Goal: Task Accomplishment & Management: Use online tool/utility

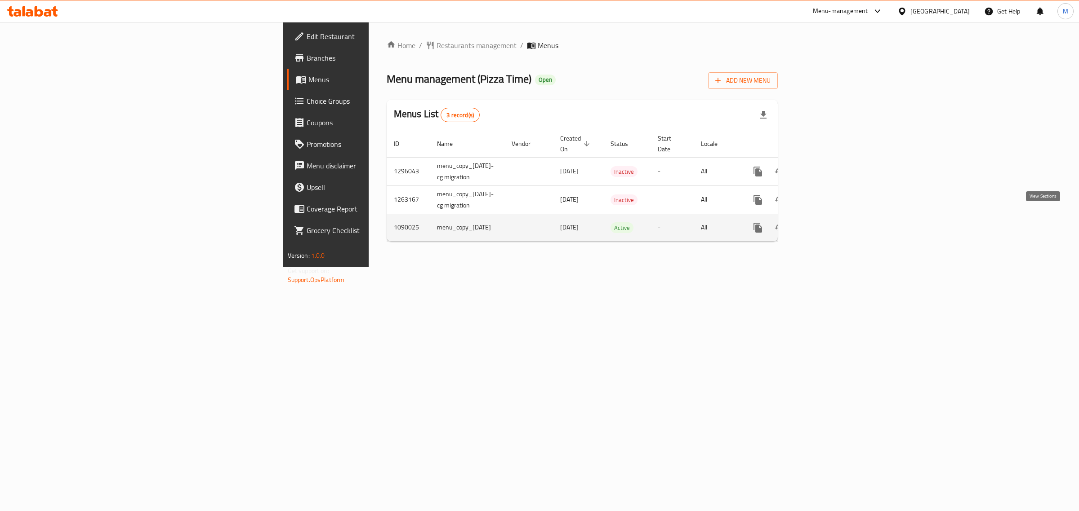
click at [828, 223] on icon "enhanced table" at bounding box center [822, 227] width 11 height 11
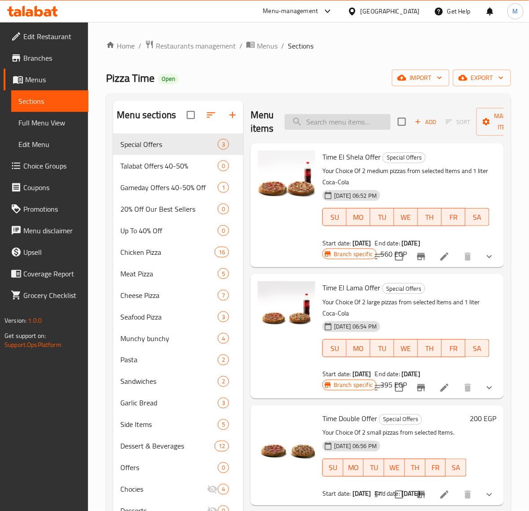
click at [350, 126] on input "search" at bounding box center [338, 122] width 106 height 16
paste input "offer pizza 2"
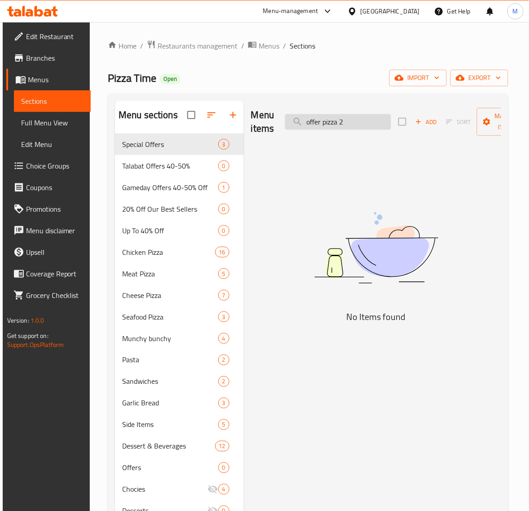
click at [315, 124] on input "offer pizza 2" at bounding box center [338, 122] width 106 height 16
drag, startPoint x: 315, startPoint y: 124, endPoint x: 317, endPoint y: 135, distance: 11.9
click at [315, 124] on input "offer pizza 2" at bounding box center [338, 122] width 106 height 16
click at [309, 124] on input "pizza 2" at bounding box center [338, 122] width 106 height 16
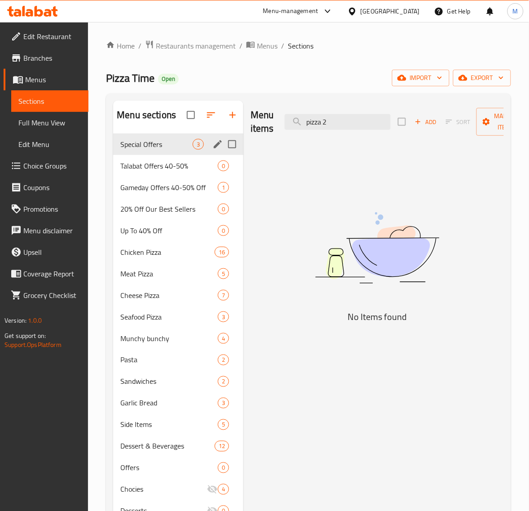
click at [141, 151] on div "Special Offers 3" at bounding box center [178, 144] width 130 height 22
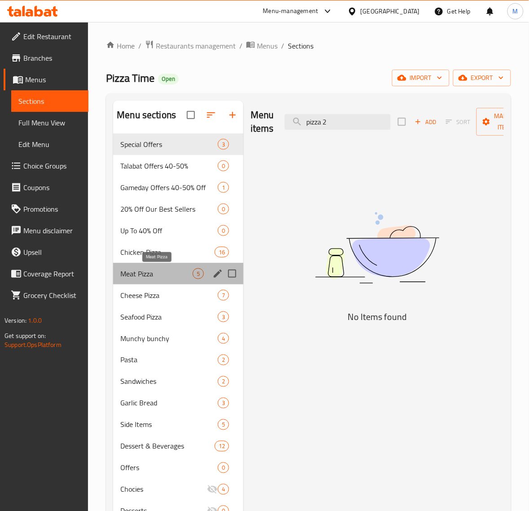
click at [169, 275] on span "Meat Pizza" at bounding box center [156, 273] width 72 height 11
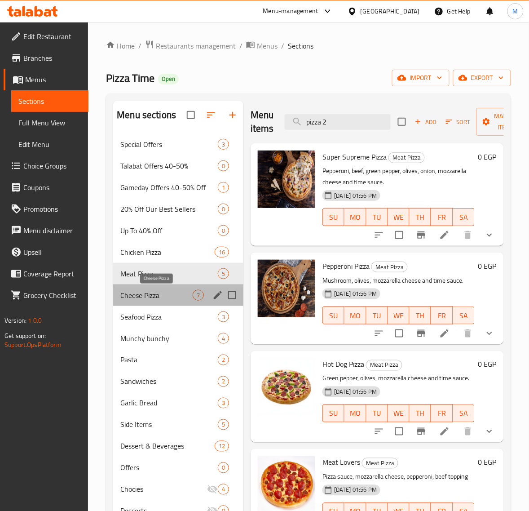
click at [168, 292] on span "Cheese Pizza" at bounding box center [156, 295] width 72 height 11
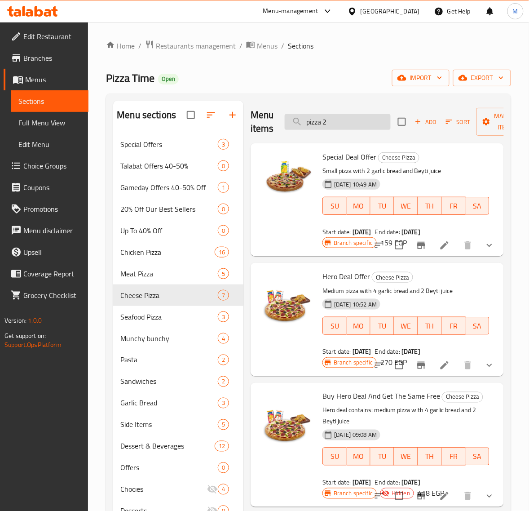
click at [354, 123] on input "pizza 2" at bounding box center [338, 122] width 106 height 16
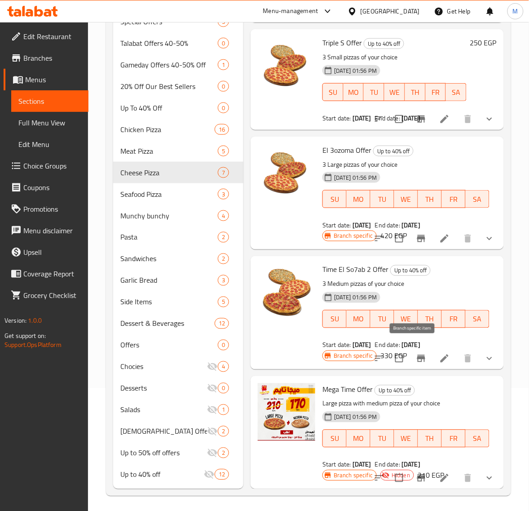
scroll to position [126, 0]
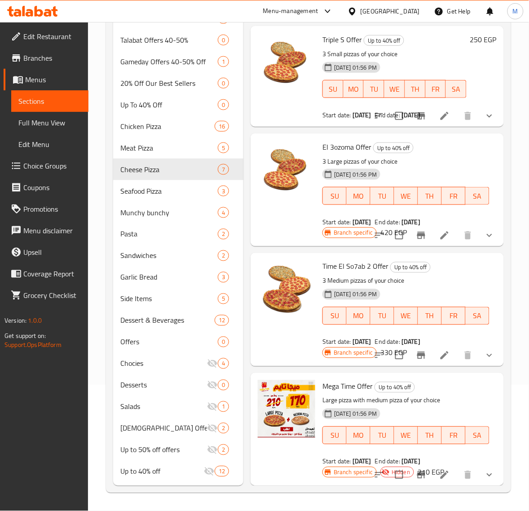
type input "Offer"
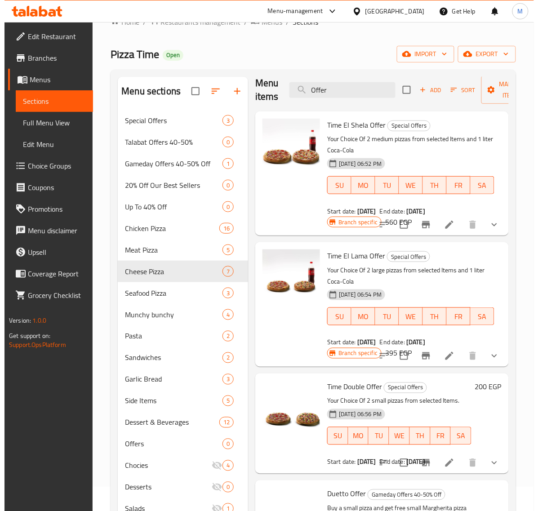
scroll to position [0, 0]
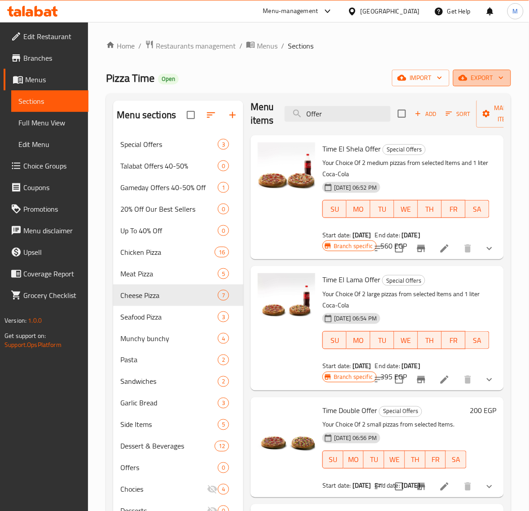
click at [485, 77] on span "export" at bounding box center [483, 77] width 44 height 11
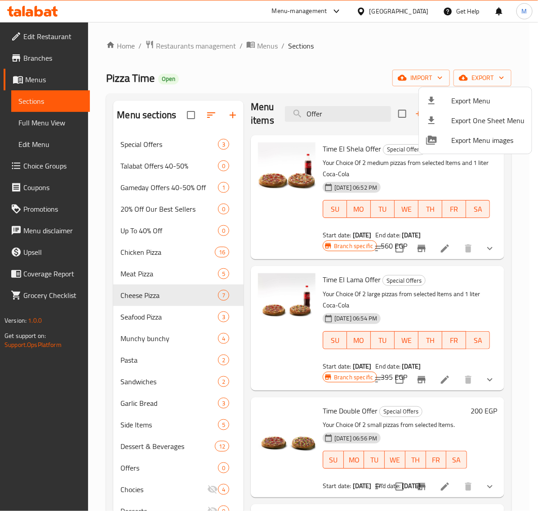
click at [476, 98] on span "Export Menu" at bounding box center [487, 100] width 73 height 11
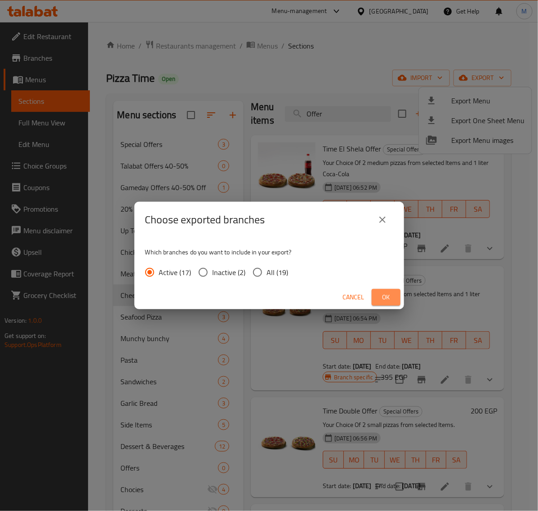
click at [376, 290] on button "Ok" at bounding box center [386, 297] width 29 height 17
